Goal: Transaction & Acquisition: Purchase product/service

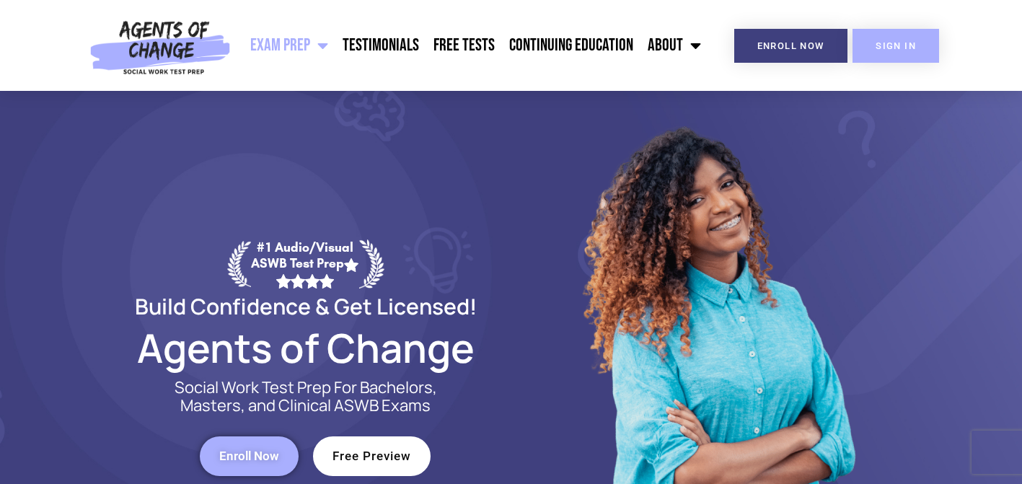
click at [905, 48] on span "SIGN IN" at bounding box center [895, 45] width 40 height 9
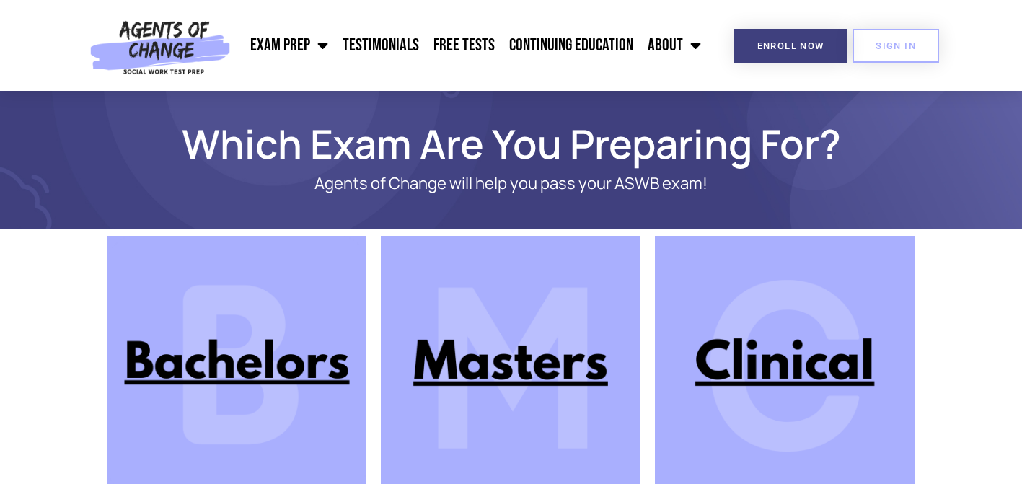
click at [518, 377] on img at bounding box center [511, 366] width 260 height 260
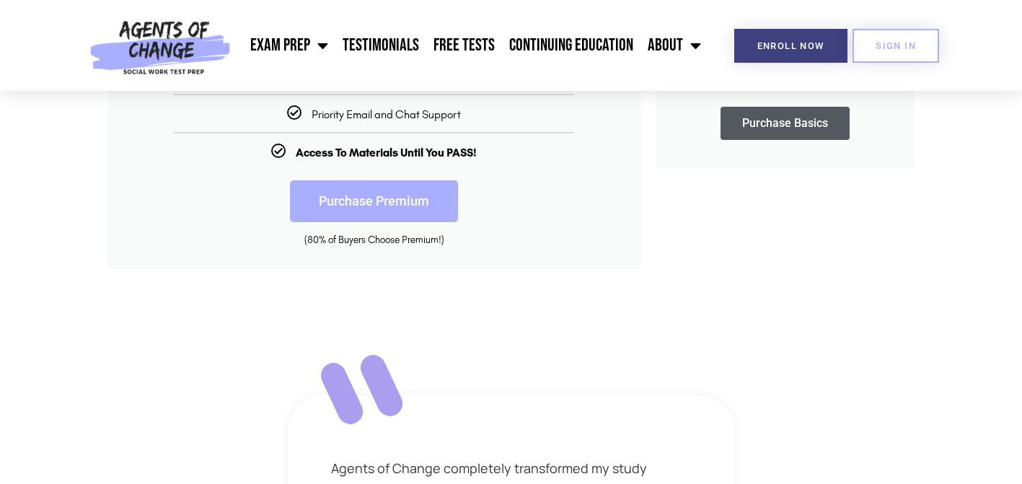
scroll to position [573, 0]
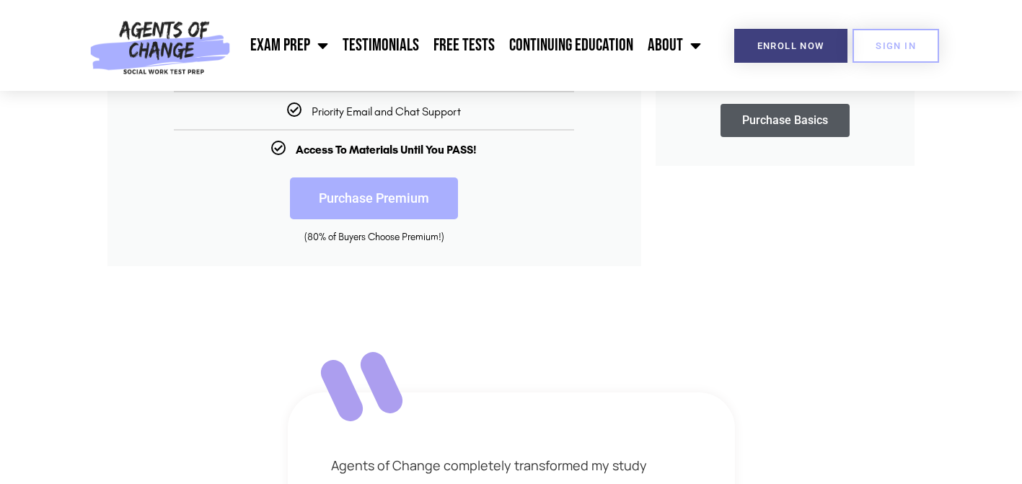
click at [370, 202] on link "Purchase Premium" at bounding box center [374, 198] width 168 height 42
